Goal: Task Accomplishment & Management: Use online tool/utility

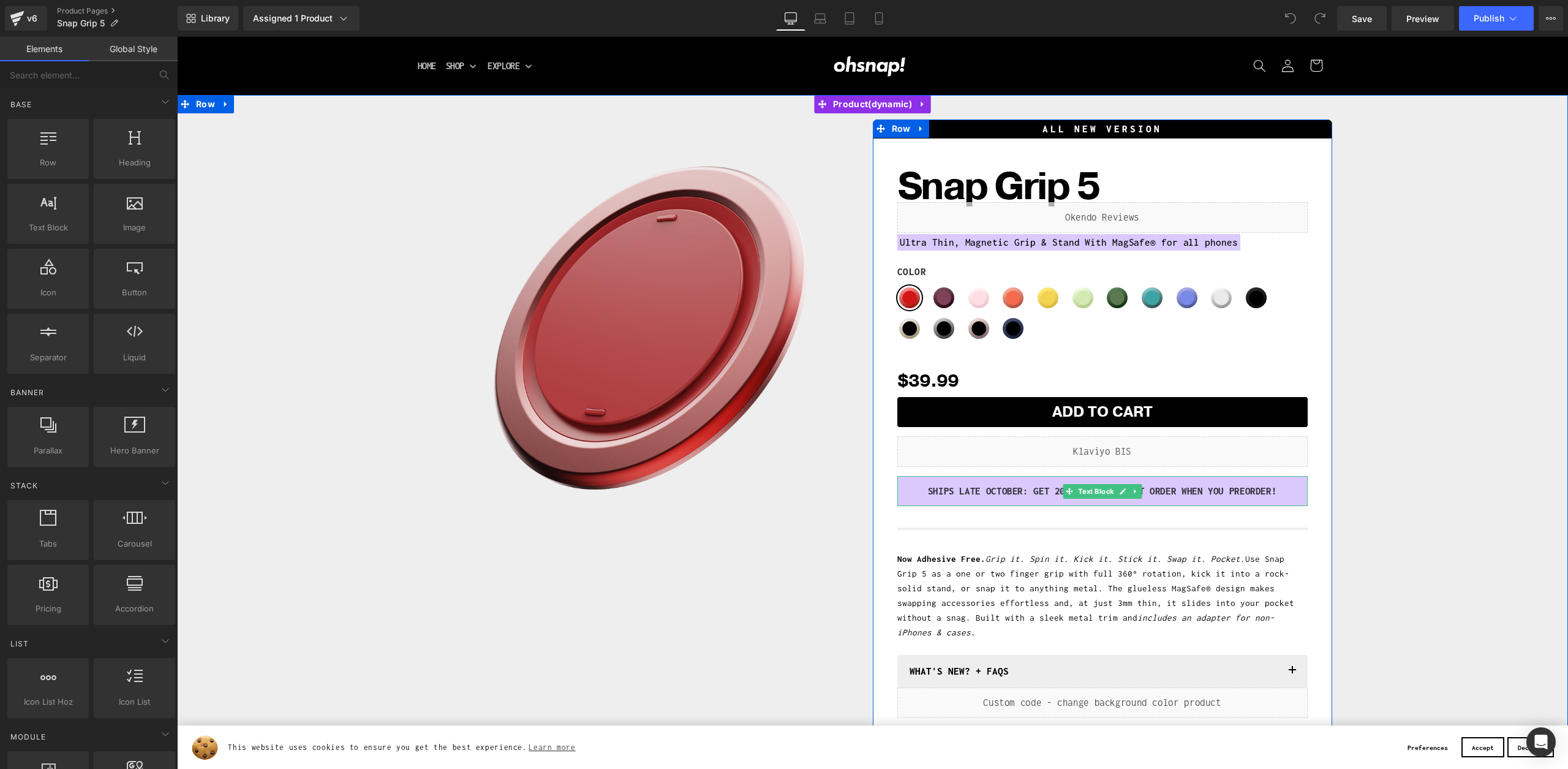
click at [967, 490] on p "SHIPS LATE OCTOBER: GET 20% Off YOUR NEXT ORDER WHEN YOU Preorder!" at bounding box center [1103, 492] width 392 height 19
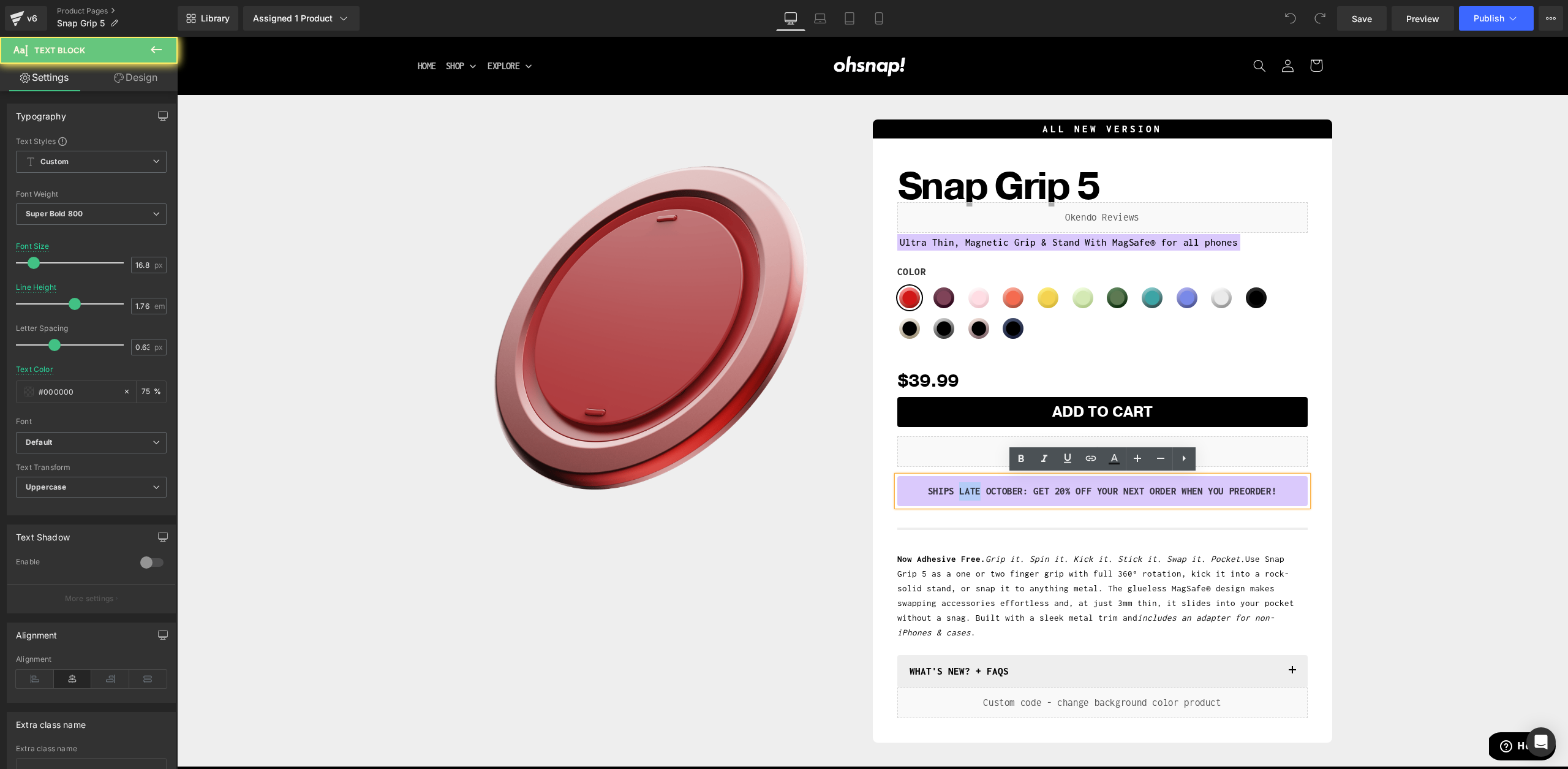
click at [967, 490] on p "SHIPS LATE OCTOBER: GET 20% Off YOUR NEXT ORDER WHEN YOU Preorder!" at bounding box center [1103, 492] width 392 height 19
click at [979, 488] on p "SHIPS EARLY OCTOBER: GET 20% Off YOUR NEXT ORDER WHEN YOU Preorder!" at bounding box center [1103, 492] width 392 height 19
click at [997, 490] on p "SHIPS EARLY OCTOBER: GET 20% Off YOUR NEXT ORDER WHEN YOU Preorder!" at bounding box center [1103, 492] width 392 height 19
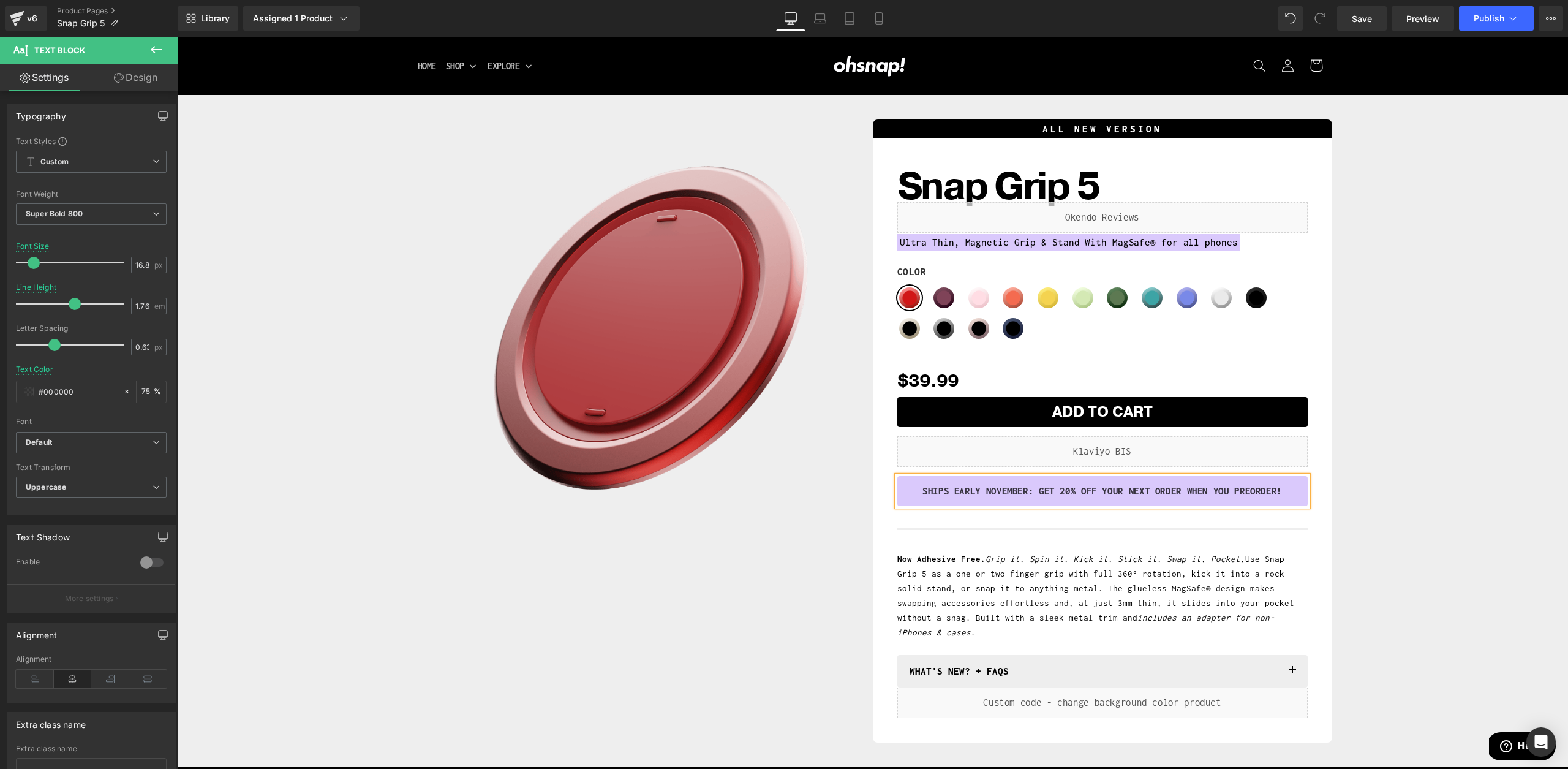
click at [1422, 522] on div "Sale Off (P) Image Row ALL NEW VERSION Heading Snap Grip 5 (P) Title Liquid Ult…" at bounding box center [872, 427] width 1379 height 629
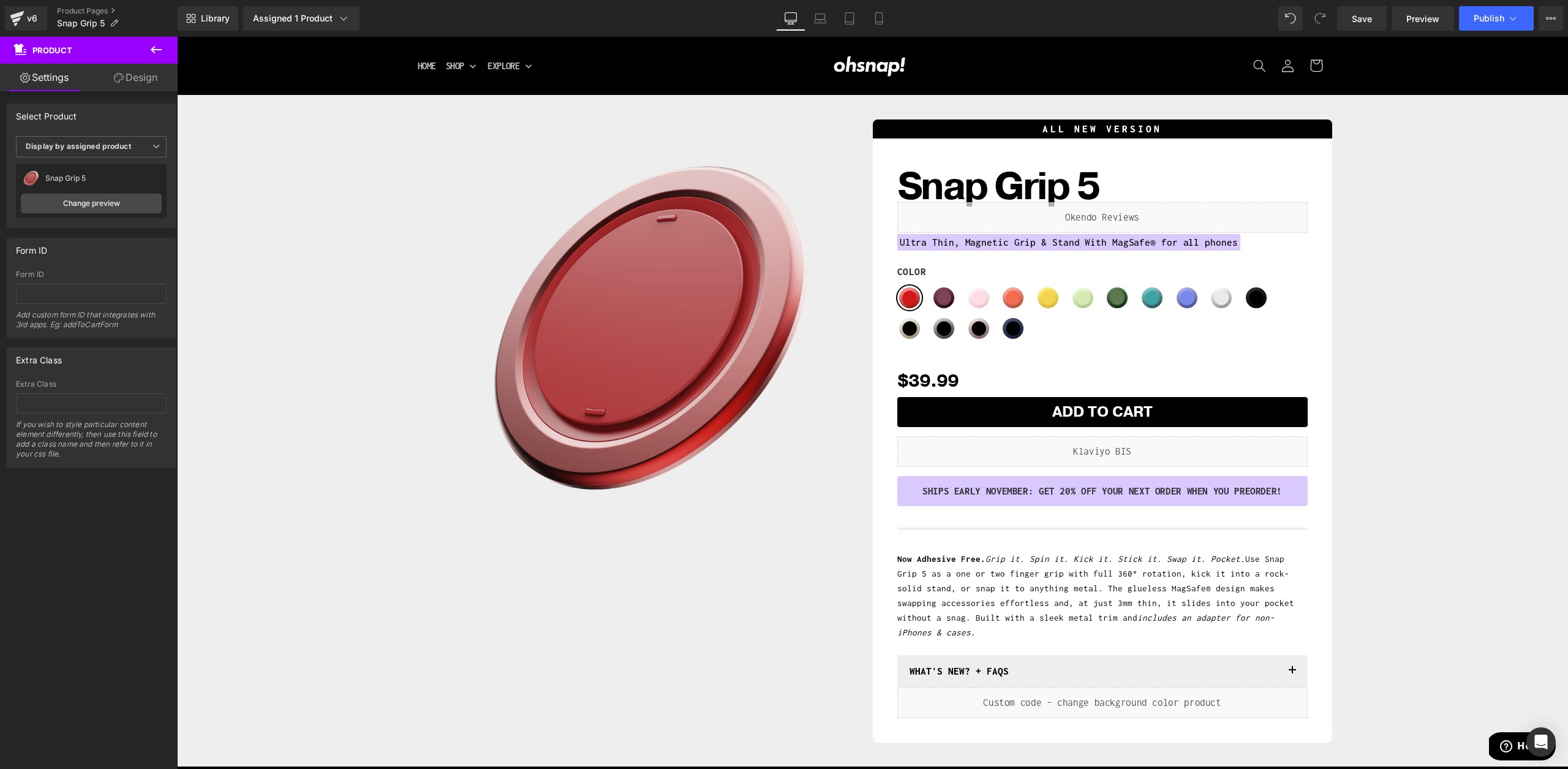
click at [1389, 23] on div "Save Preview Publish Scheduled View Live Page View with current Template Save T…" at bounding box center [1450, 18] width 236 height 24
click at [1373, 20] on link "Save" at bounding box center [1362, 18] width 50 height 24
click at [1480, 20] on span "Publish" at bounding box center [1489, 19] width 30 height 10
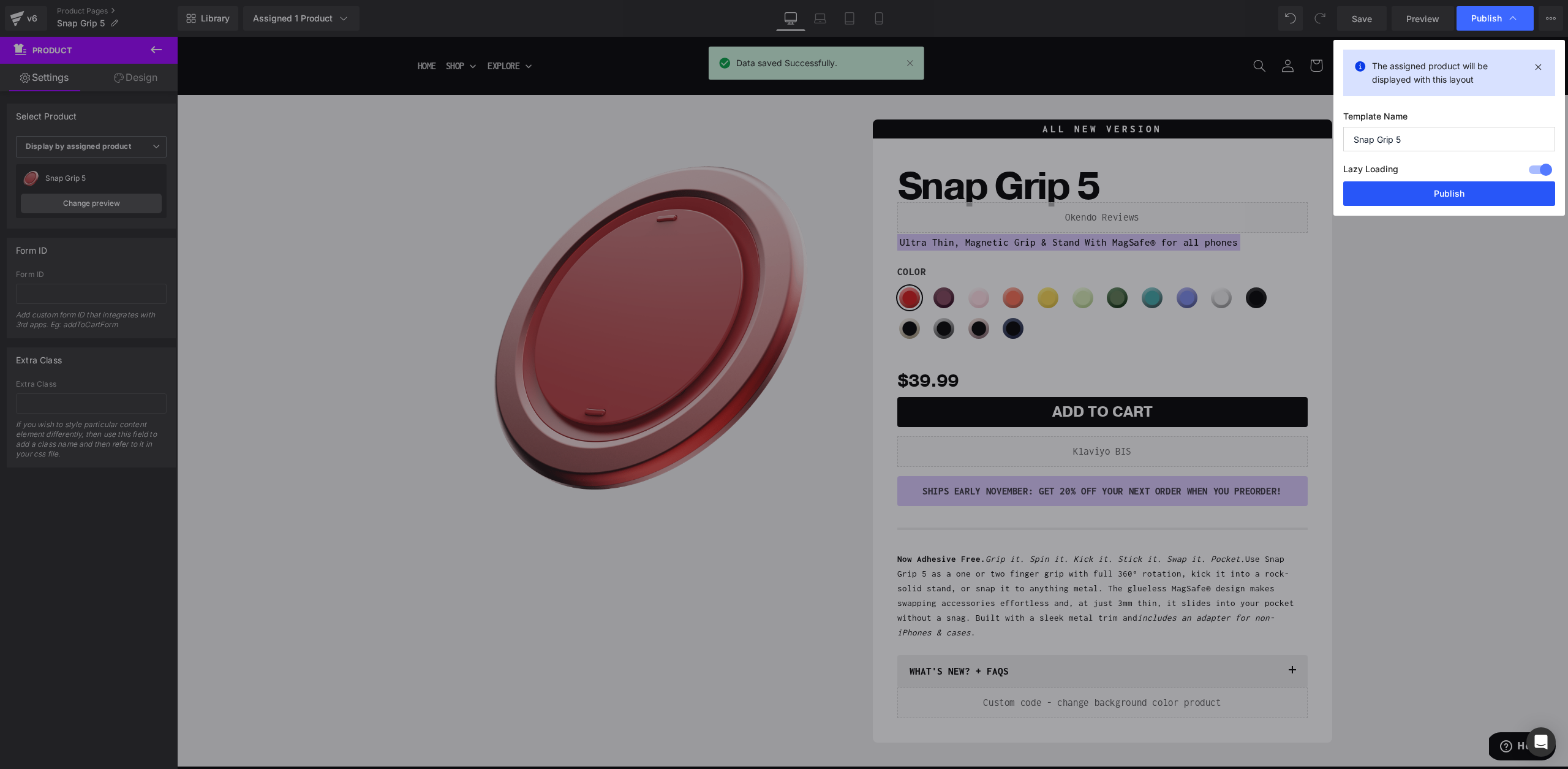
click at [1439, 185] on button "Publish" at bounding box center [1449, 193] width 212 height 24
